Goal: Information Seeking & Learning: Learn about a topic

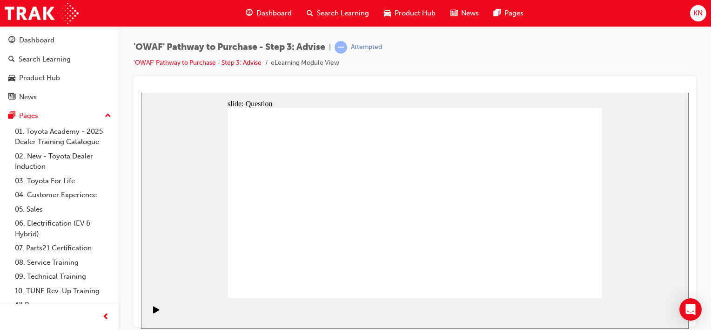
drag, startPoint x: 326, startPoint y: 261, endPoint x: 325, endPoint y: 230, distance: 31.2
drag, startPoint x: 381, startPoint y: 253, endPoint x: 293, endPoint y: 188, distance: 109.8
drag, startPoint x: 511, startPoint y: 259, endPoint x: 303, endPoint y: 206, distance: 214.8
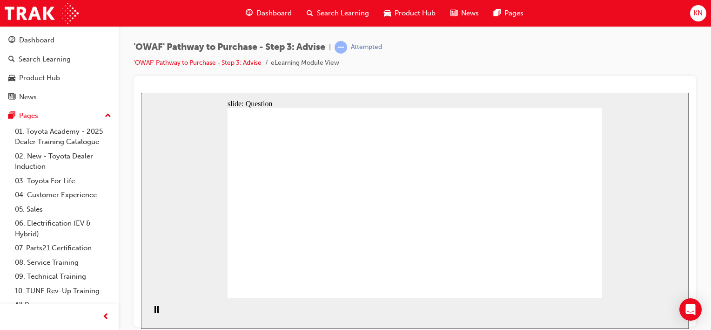
drag, startPoint x: 358, startPoint y: 262, endPoint x: 391, endPoint y: 186, distance: 83.4
drag, startPoint x: 426, startPoint y: 260, endPoint x: 328, endPoint y: 206, distance: 112.5
drag, startPoint x: 495, startPoint y: 243, endPoint x: 486, endPoint y: 204, distance: 39.5
drag, startPoint x: 582, startPoint y: 278, endPoint x: 577, endPoint y: 285, distance: 8.0
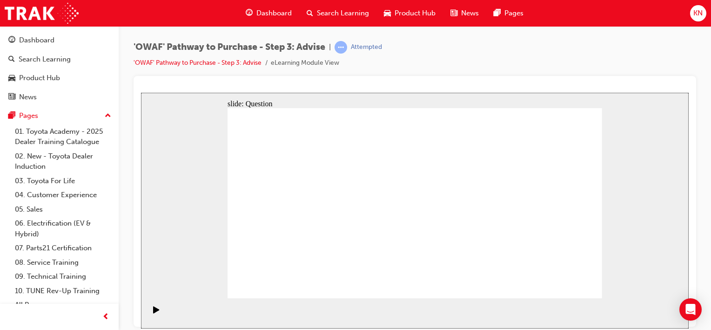
drag, startPoint x: 543, startPoint y: 224, endPoint x: 443, endPoint y: 220, distance: 100.2
drag, startPoint x: 545, startPoint y: 228, endPoint x: 315, endPoint y: 221, distance: 230.5
drag, startPoint x: 532, startPoint y: 219, endPoint x: 439, endPoint y: 218, distance: 93.1
drag, startPoint x: 522, startPoint y: 228, endPoint x: 422, endPoint y: 221, distance: 100.3
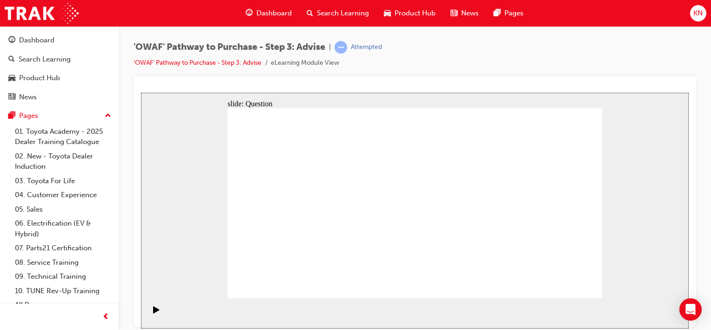
drag, startPoint x: 539, startPoint y: 220, endPoint x: 443, endPoint y: 217, distance: 95.5
drag, startPoint x: 544, startPoint y: 223, endPoint x: 334, endPoint y: 217, distance: 210.5
drag, startPoint x: 551, startPoint y: 217, endPoint x: 313, endPoint y: 215, distance: 238.4
drag, startPoint x: 432, startPoint y: 236, endPoint x: 318, endPoint y: 224, distance: 114.3
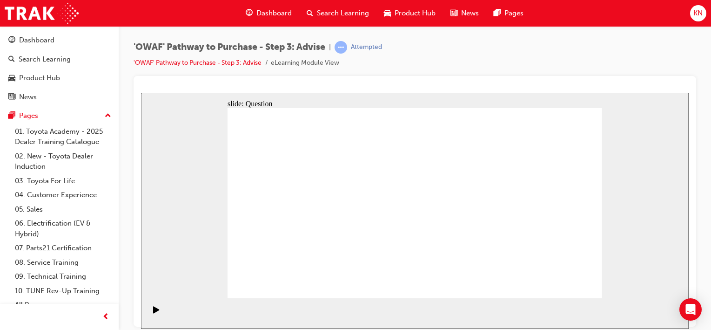
drag, startPoint x: 301, startPoint y: 179, endPoint x: 495, endPoint y: 200, distance: 195.2
drag, startPoint x: 397, startPoint y: 189, endPoint x: 421, endPoint y: 146, distance: 49.2
drag, startPoint x: 287, startPoint y: 216, endPoint x: 480, endPoint y: 192, distance: 193.7
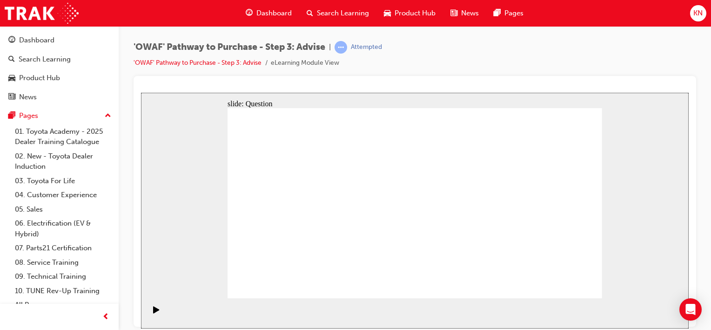
drag, startPoint x: 343, startPoint y: 219, endPoint x: 469, endPoint y: 239, distance: 127.7
drag, startPoint x: 352, startPoint y: 242, endPoint x: 460, endPoint y: 231, distance: 108.5
drag, startPoint x: 444, startPoint y: 188, endPoint x: 283, endPoint y: 187, distance: 161.1
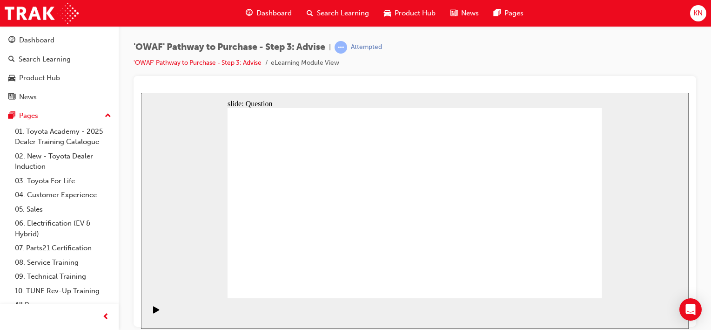
drag, startPoint x: 290, startPoint y: 243, endPoint x: 464, endPoint y: 221, distance: 175.9
drag, startPoint x: 266, startPoint y: 189, endPoint x: 518, endPoint y: 257, distance: 260.9
drag, startPoint x: 302, startPoint y: 184, endPoint x: 406, endPoint y: 257, distance: 127.3
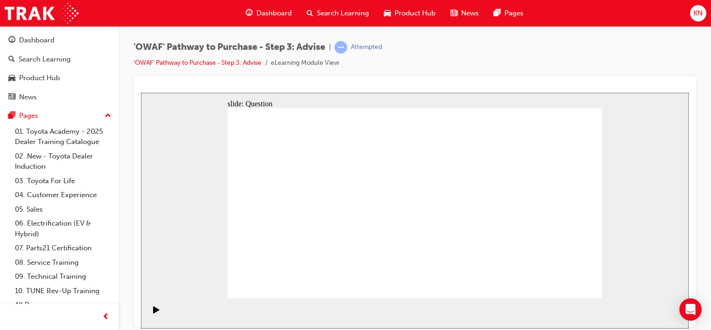
drag, startPoint x: 344, startPoint y: 189, endPoint x: 564, endPoint y: 252, distance: 229.1
drag, startPoint x: 453, startPoint y: 186, endPoint x: 448, endPoint y: 187, distance: 5.7
drag, startPoint x: 523, startPoint y: 188, endPoint x: 303, endPoint y: 263, distance: 232.6
drag, startPoint x: 410, startPoint y: 182, endPoint x: 265, endPoint y: 252, distance: 160.7
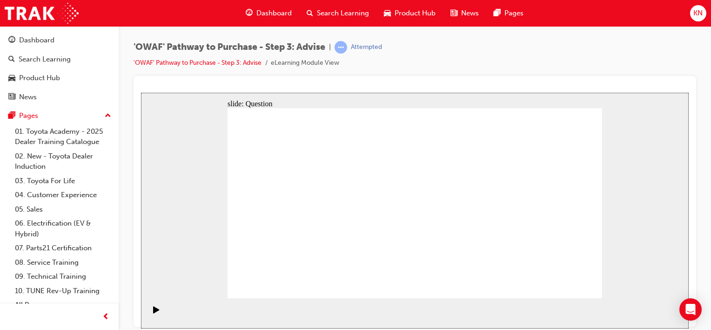
drag, startPoint x: 484, startPoint y: 183, endPoint x: 331, endPoint y: 256, distance: 169.1
drag, startPoint x: 451, startPoint y: 179, endPoint x: 479, endPoint y: 256, distance: 82.0
drag, startPoint x: 562, startPoint y: 183, endPoint x: 381, endPoint y: 257, distance: 195.6
drag, startPoint x: 384, startPoint y: 183, endPoint x: 452, endPoint y: 252, distance: 96.8
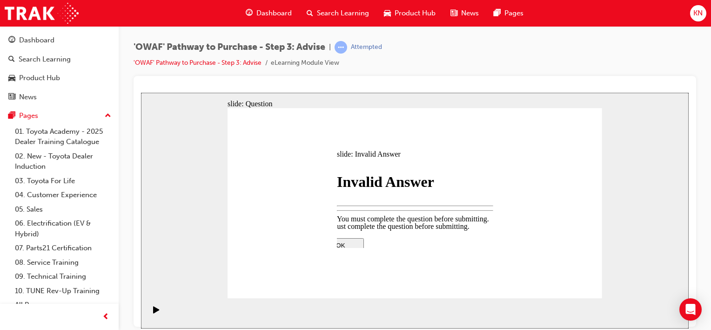
click at [573, 282] on div at bounding box center [415, 210] width 548 height 236
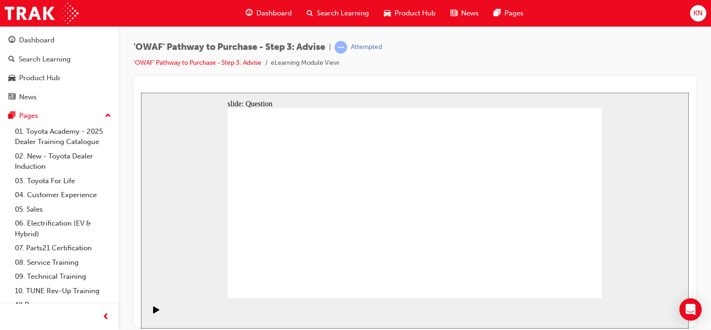
drag, startPoint x: 328, startPoint y: 262, endPoint x: 326, endPoint y: 233, distance: 29.4
drag, startPoint x: 419, startPoint y: 265, endPoint x: 404, endPoint y: 261, distance: 15.6
drag, startPoint x: 512, startPoint y: 262, endPoint x: 292, endPoint y: 182, distance: 233.9
drag, startPoint x: 315, startPoint y: 182, endPoint x: 315, endPoint y: 206, distance: 23.7
drag, startPoint x: 445, startPoint y: 266, endPoint x: 333, endPoint y: 185, distance: 137.7
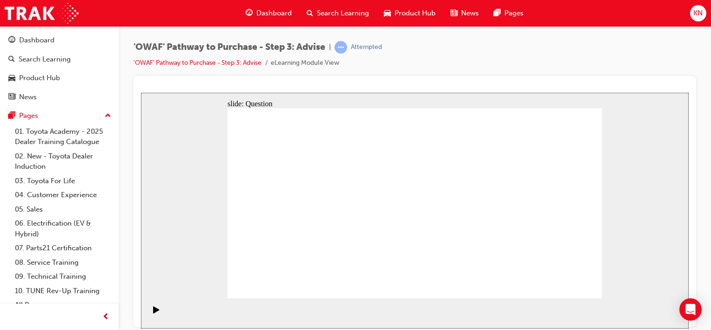
drag, startPoint x: 357, startPoint y: 263, endPoint x: 396, endPoint y: 185, distance: 87.4
drag, startPoint x: 422, startPoint y: 263, endPoint x: 319, endPoint y: 204, distance: 118.4
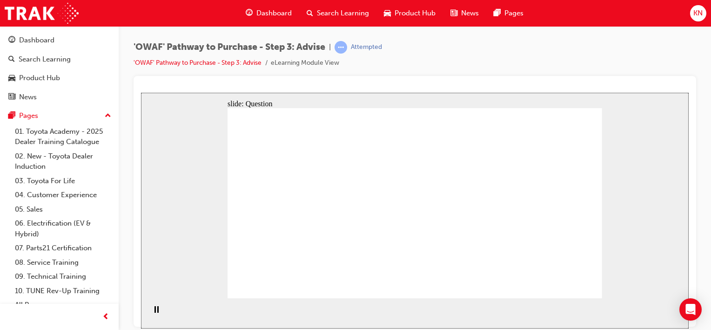
drag, startPoint x: 496, startPoint y: 245, endPoint x: 492, endPoint y: 206, distance: 38.9
drag, startPoint x: 547, startPoint y: 232, endPoint x: 447, endPoint y: 221, distance: 100.7
drag, startPoint x: 545, startPoint y: 213, endPoint x: 305, endPoint y: 194, distance: 240.1
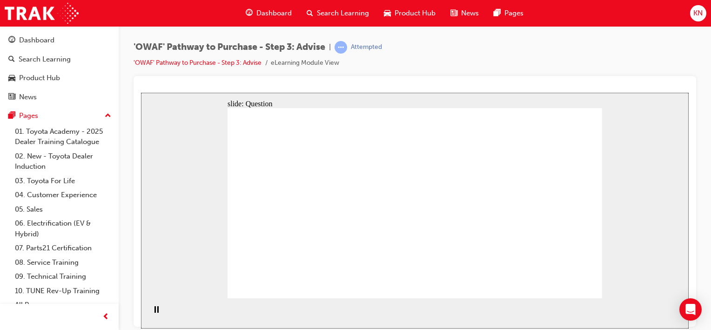
drag, startPoint x: 498, startPoint y: 209, endPoint x: 444, endPoint y: 209, distance: 54.0
drag, startPoint x: 520, startPoint y: 223, endPoint x: 426, endPoint y: 220, distance: 93.2
drag, startPoint x: 499, startPoint y: 220, endPoint x: 423, endPoint y: 219, distance: 75.9
drag, startPoint x: 350, startPoint y: 220, endPoint x: 328, endPoint y: 222, distance: 21.9
drag, startPoint x: 517, startPoint y: 214, endPoint x: 283, endPoint y: 213, distance: 234.2
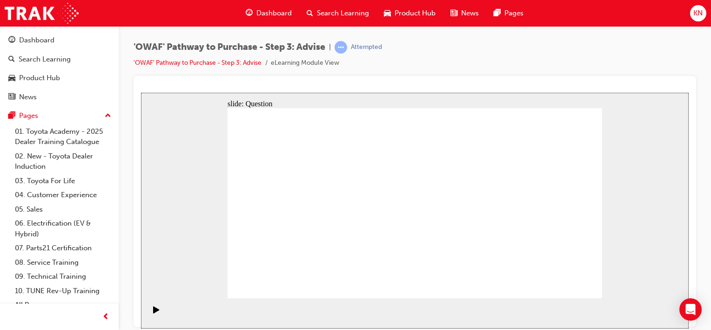
drag, startPoint x: 544, startPoint y: 225, endPoint x: 317, endPoint y: 221, distance: 227.2
drag, startPoint x: 297, startPoint y: 214, endPoint x: 464, endPoint y: 194, distance: 168.3
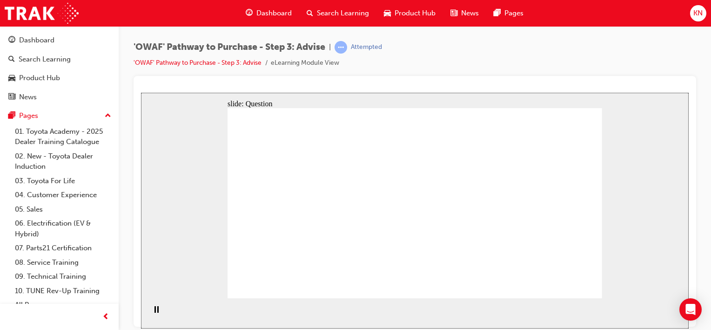
drag, startPoint x: 331, startPoint y: 219, endPoint x: 458, endPoint y: 193, distance: 129.2
drag, startPoint x: 346, startPoint y: 240, endPoint x: 485, endPoint y: 226, distance: 139.5
drag, startPoint x: 297, startPoint y: 183, endPoint x: 489, endPoint y: 230, distance: 198.2
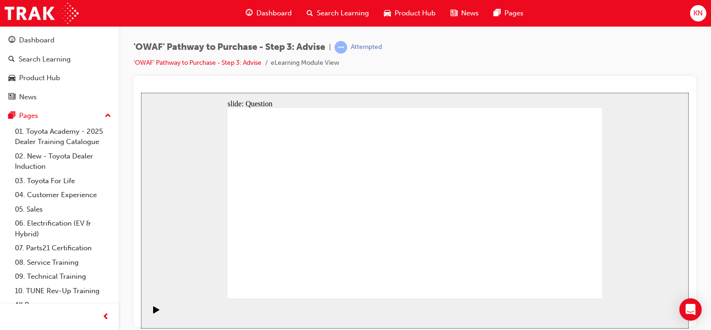
drag, startPoint x: 304, startPoint y: 246, endPoint x: 477, endPoint y: 223, distance: 174.7
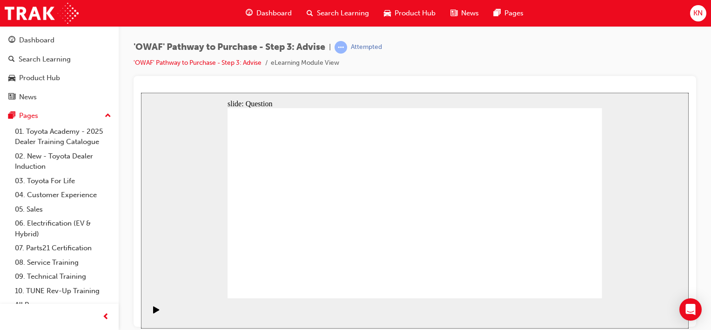
drag, startPoint x: 341, startPoint y: 177, endPoint x: 561, endPoint y: 248, distance: 230.9
drag, startPoint x: 560, startPoint y: 172, endPoint x: 371, endPoint y: 244, distance: 202.3
drag, startPoint x: 415, startPoint y: 183, endPoint x: 265, endPoint y: 261, distance: 169.5
drag, startPoint x: 305, startPoint y: 184, endPoint x: 412, endPoint y: 256, distance: 128.9
drag, startPoint x: 486, startPoint y: 182, endPoint x: 331, endPoint y: 252, distance: 170.0
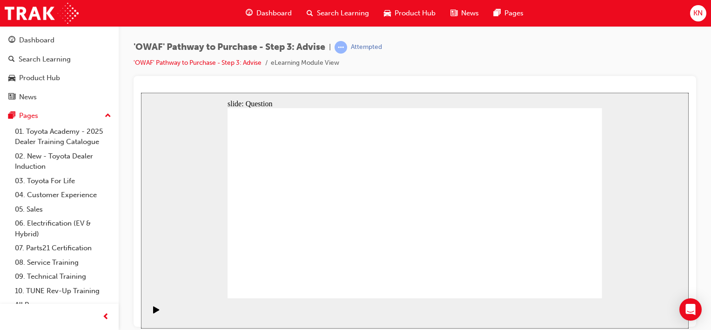
drag, startPoint x: 527, startPoint y: 179, endPoint x: 315, endPoint y: 168, distance: 211.7
drag, startPoint x: 266, startPoint y: 191, endPoint x: 520, endPoint y: 258, distance: 261.9
drag, startPoint x: 451, startPoint y: 183, endPoint x: 490, endPoint y: 247, distance: 74.4
drag, startPoint x: 374, startPoint y: 178, endPoint x: 453, endPoint y: 250, distance: 106.4
drag, startPoint x: 441, startPoint y: 209, endPoint x: 304, endPoint y: 253, distance: 144.6
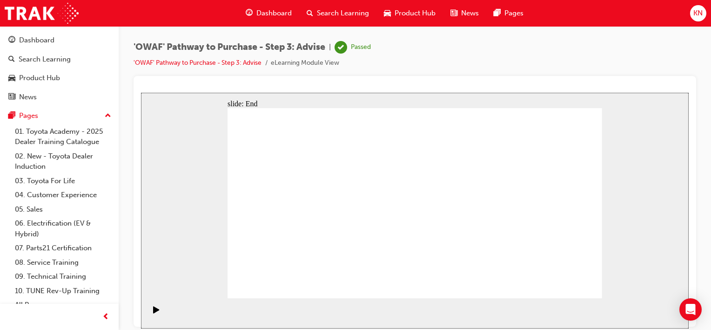
click at [325, 18] on span "Search Learning" at bounding box center [343, 13] width 52 height 11
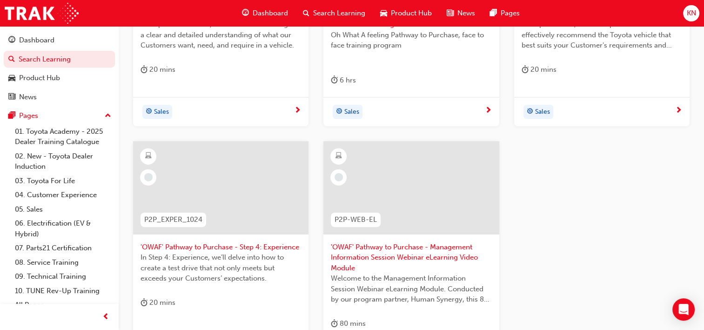
scroll to position [309, 0]
click at [270, 243] on span "'OWAF' Pathway to Purchase - Step 4: Experience" at bounding box center [221, 245] width 161 height 11
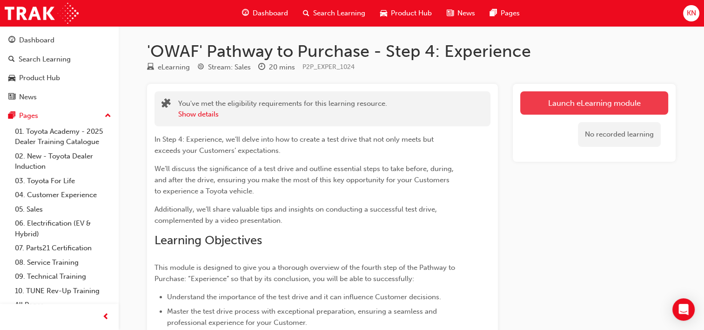
click at [585, 99] on link "Launch eLearning module" at bounding box center [594, 102] width 148 height 23
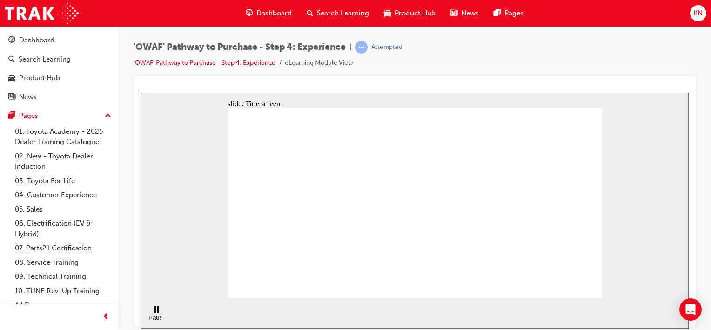
click at [642, 295] on div "slide: Title screen Oval 1 Rectangle OWAF Pathway to Purchase Step 4: Experienc…" at bounding box center [415, 210] width 548 height 236
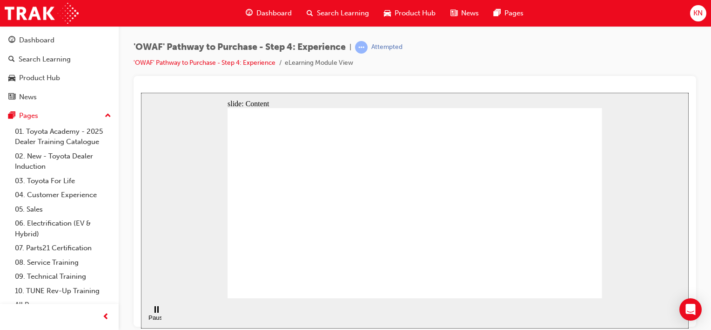
drag, startPoint x: 597, startPoint y: 263, endPoint x: 561, endPoint y: 269, distance: 36.2
